Goal: Navigation & Orientation: Find specific page/section

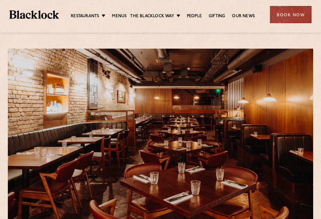
click at [117, 17] on link "Menus" at bounding box center [119, 16] width 15 height 6
click at [245, 13] on link "Our News" at bounding box center [243, 16] width 23 height 6
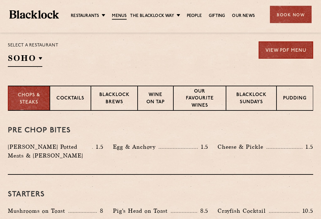
scroll to position [205, 0]
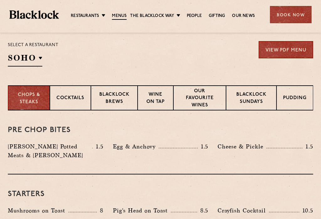
click at [154, 100] on p "Wine on Tap" at bounding box center [155, 98] width 23 height 15
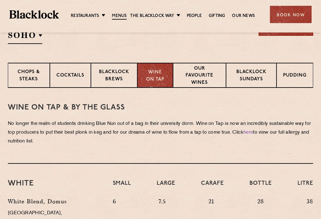
scroll to position [228, 0]
click at [197, 76] on p "Our favourite wines" at bounding box center [200, 76] width 40 height 22
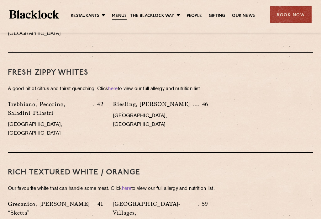
scroll to position [479, 0]
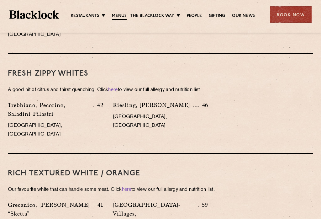
click at [115, 19] on link "Menus" at bounding box center [119, 16] width 15 height 7
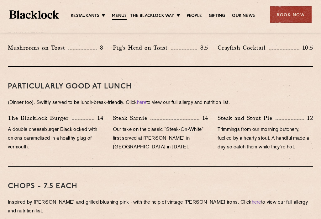
scroll to position [364, 0]
